Goal: Find contact information: Find contact information

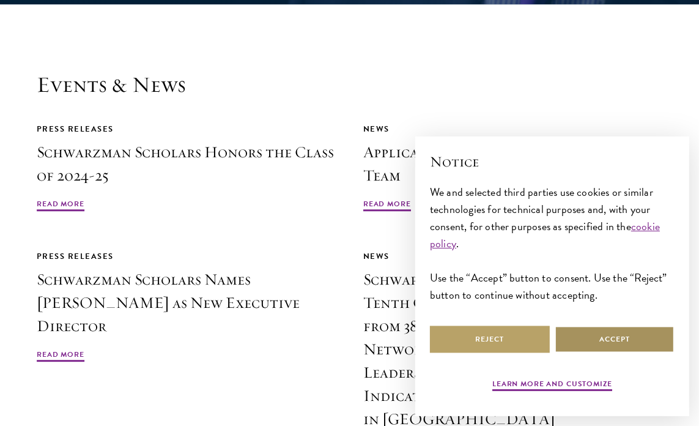
click at [596, 337] on button "Accept" at bounding box center [615, 339] width 120 height 28
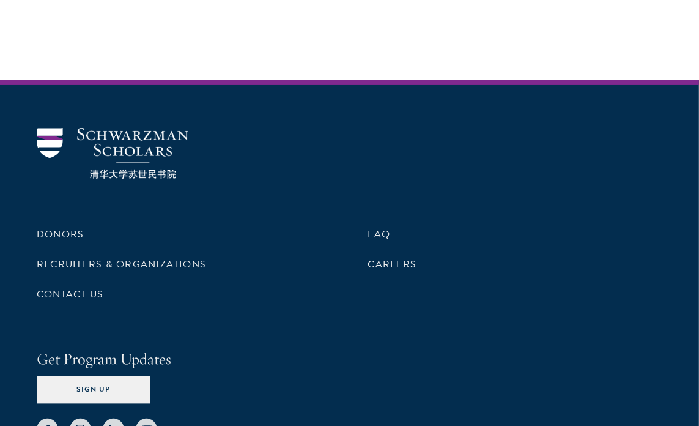
scroll to position [3680, 0]
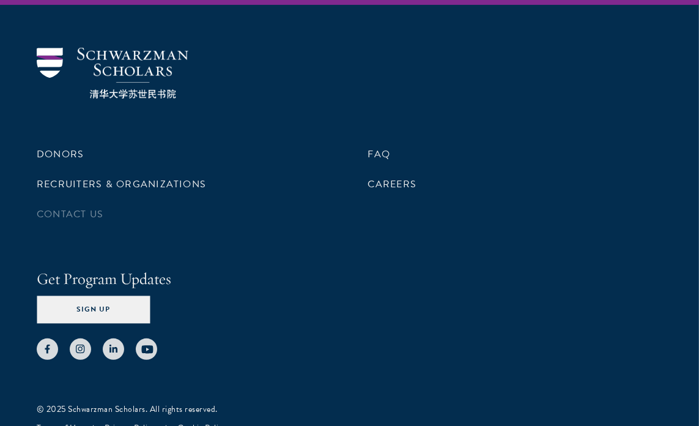
click at [107, 204] on li "Contact Us" at bounding box center [184, 214] width 295 height 21
click at [82, 207] on link "Contact Us" at bounding box center [70, 214] width 67 height 15
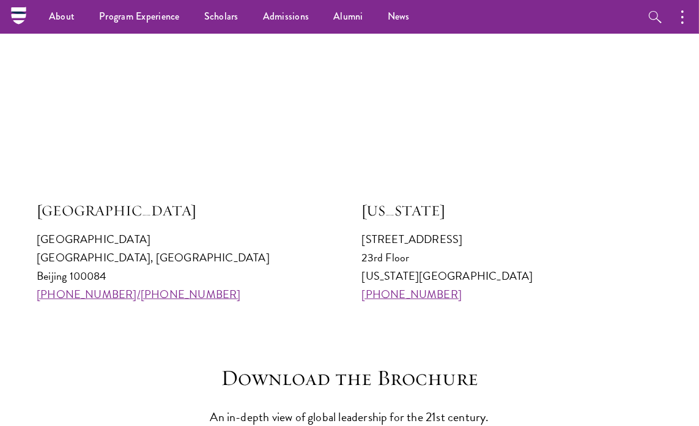
scroll to position [1162, 0]
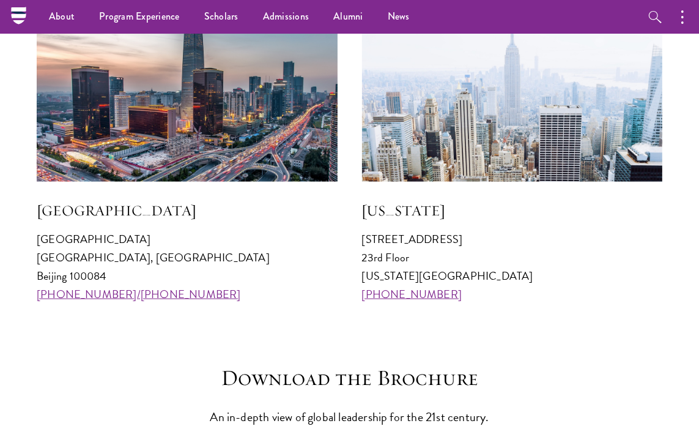
drag, startPoint x: 106, startPoint y: 272, endPoint x: 69, endPoint y: 275, distance: 36.8
click at [69, 275] on p "[GEOGRAPHIC_DATA] [GEOGRAPHIC_DATA] 100084 [PHONE_NUMBER]/[PHONE_NUMBER]" at bounding box center [187, 266] width 301 height 73
copy p "100084"
click at [225, 258] on p "Schwarzman College Tsinghua University, Haidian District Beijing 100084 +86 10 …" at bounding box center [187, 266] width 301 height 73
click at [0, 253] on section "Visit an Office Beijing Schwarzman College Tsinghua University, Haidian Distric…" at bounding box center [349, 131] width 699 height 346
